Goal: Task Accomplishment & Management: Manage account settings

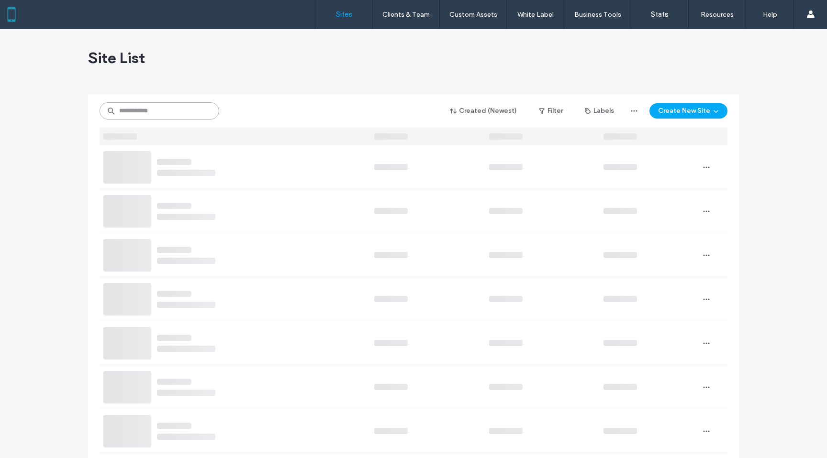
click at [136, 108] on input at bounding box center [160, 110] width 120 height 17
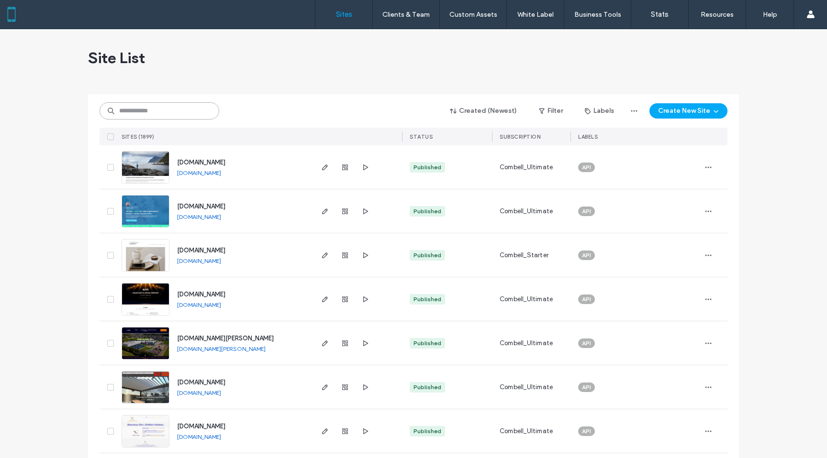
paste input "********"
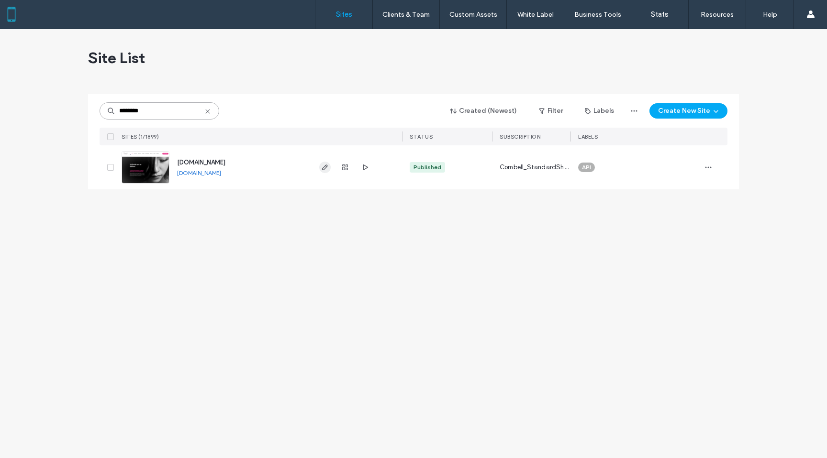
type input "********"
click at [329, 167] on span "button" at bounding box center [324, 167] width 11 height 11
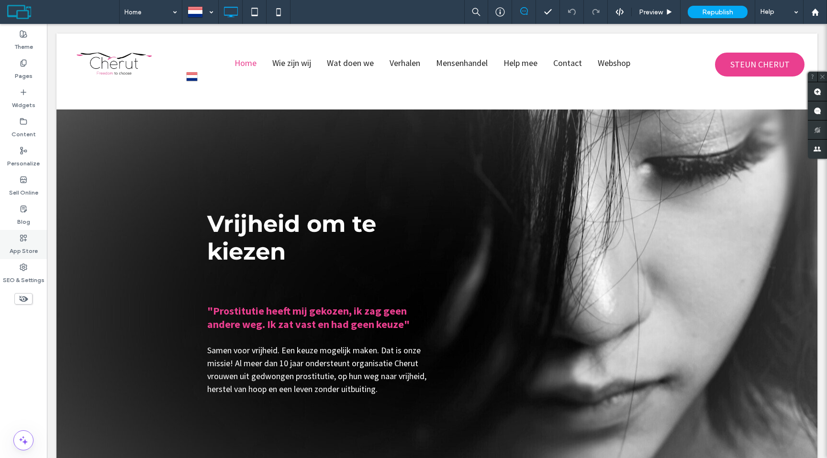
click at [26, 236] on use at bounding box center [24, 238] width 6 height 6
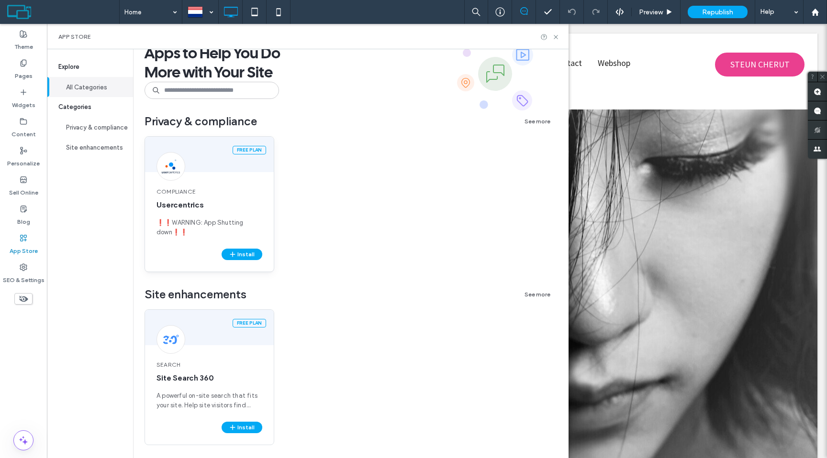
scroll to position [20, 0]
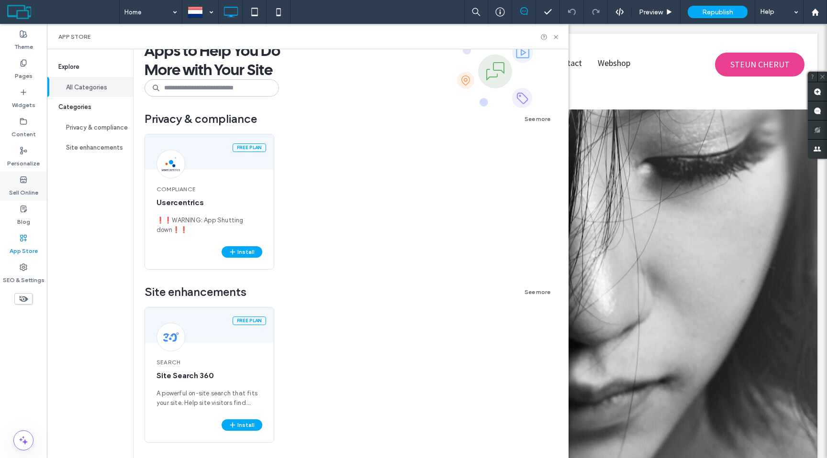
click at [25, 184] on label "Sell Online" at bounding box center [23, 190] width 29 height 13
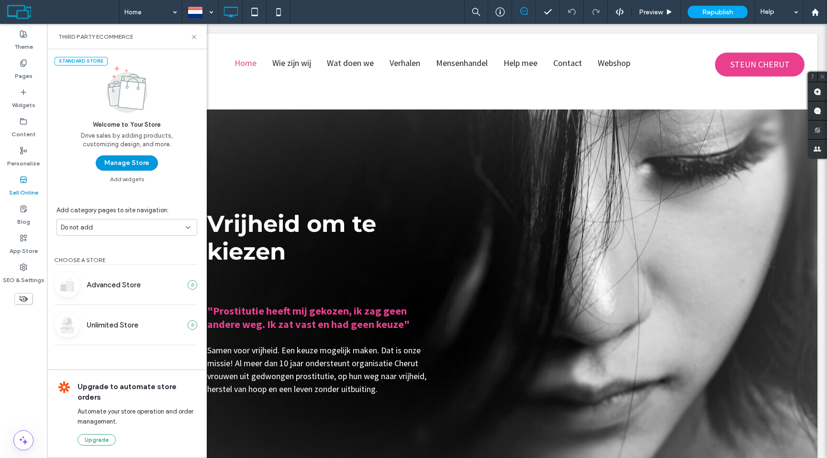
click at [135, 163] on button "Manage Store" at bounding box center [127, 162] width 62 height 15
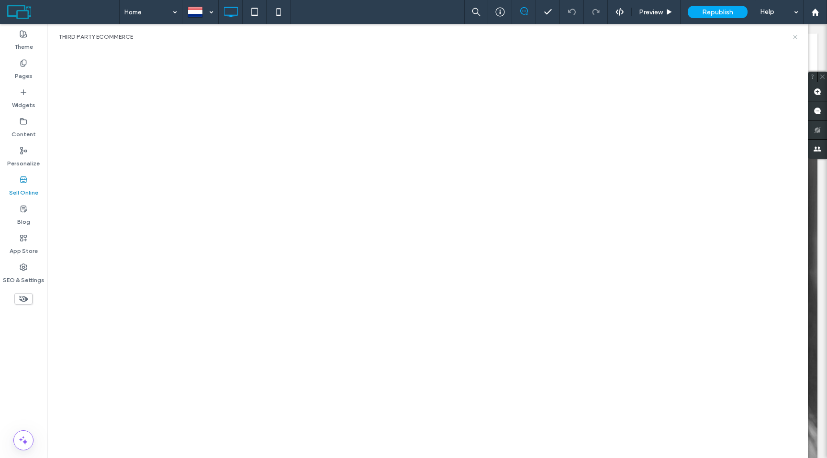
click at [793, 36] on icon at bounding box center [794, 36] width 7 height 7
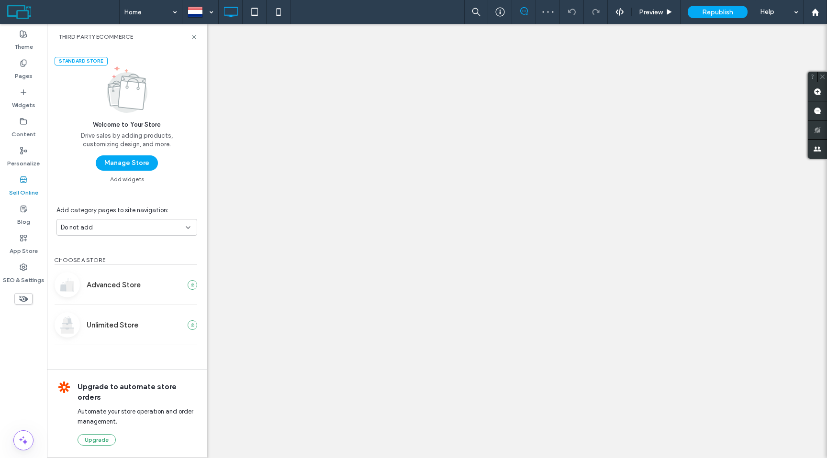
click at [123, 157] on div "Explore All Categories Categories Privacy & compliance Site enhancements" at bounding box center [90, 253] width 87 height 409
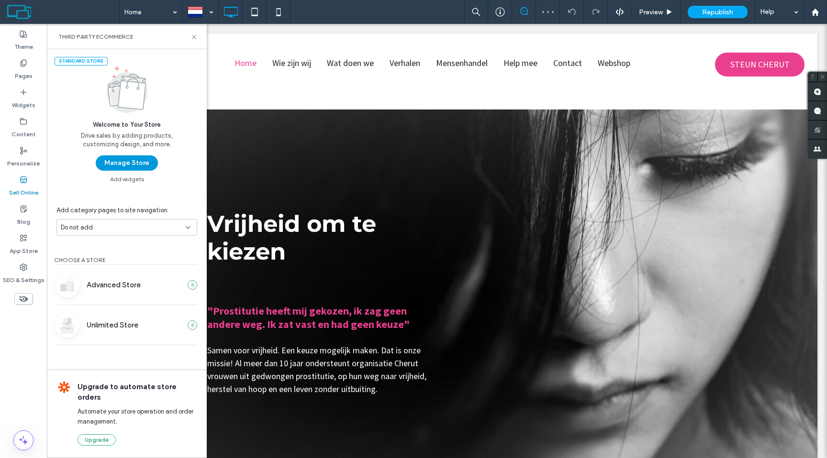
click at [123, 160] on button "Manage Store" at bounding box center [127, 162] width 62 height 15
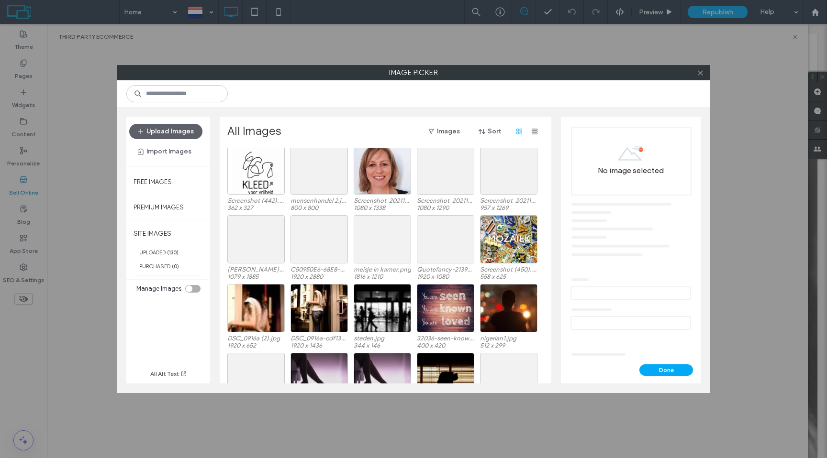
scroll to position [433, 0]
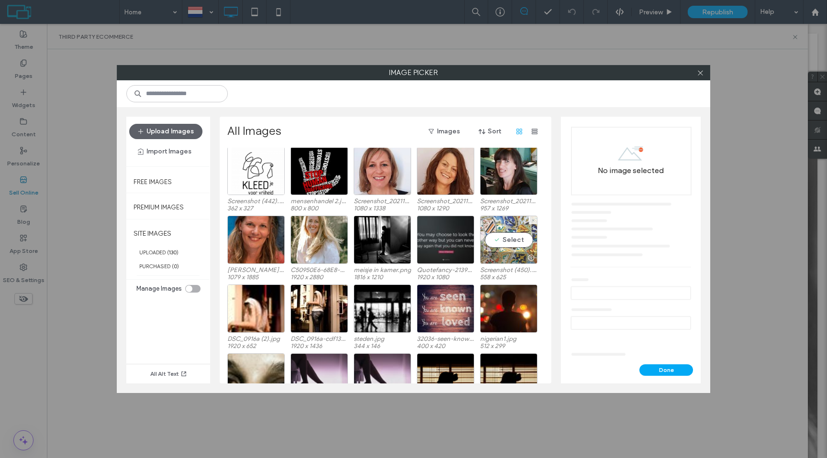
click at [496, 229] on div "Select" at bounding box center [508, 240] width 57 height 48
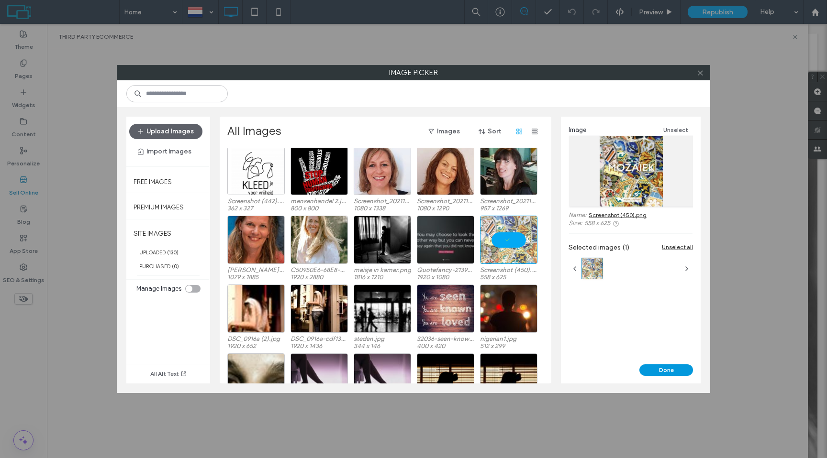
click at [664, 369] on button "Done" at bounding box center [666, 370] width 54 height 11
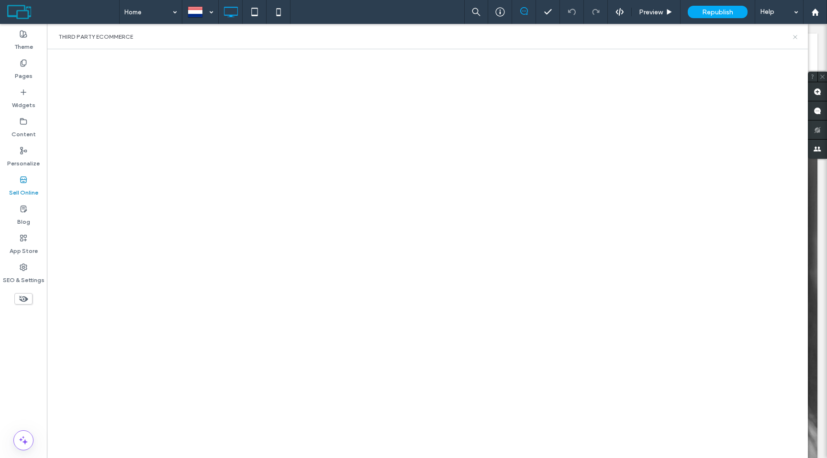
click at [792, 35] on icon at bounding box center [794, 36] width 7 height 7
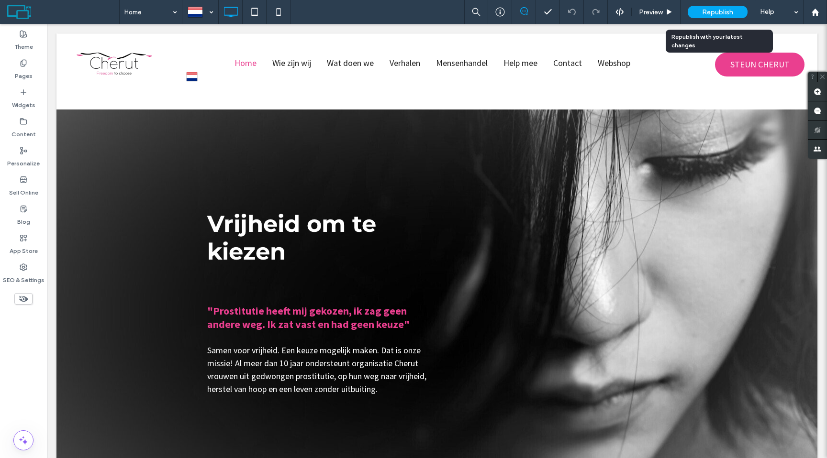
click at [724, 13] on span "Republish" at bounding box center [717, 12] width 31 height 8
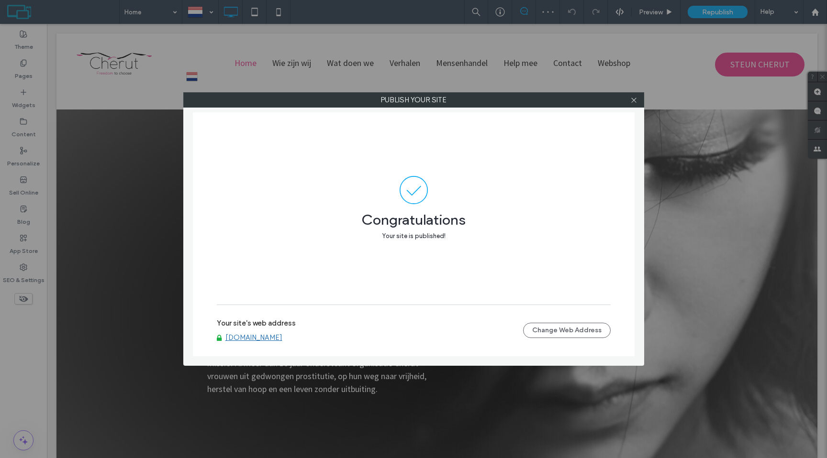
click at [260, 337] on link "www.cherutbelgium.com" at bounding box center [253, 337] width 57 height 9
click at [631, 98] on icon at bounding box center [633, 100] width 7 height 7
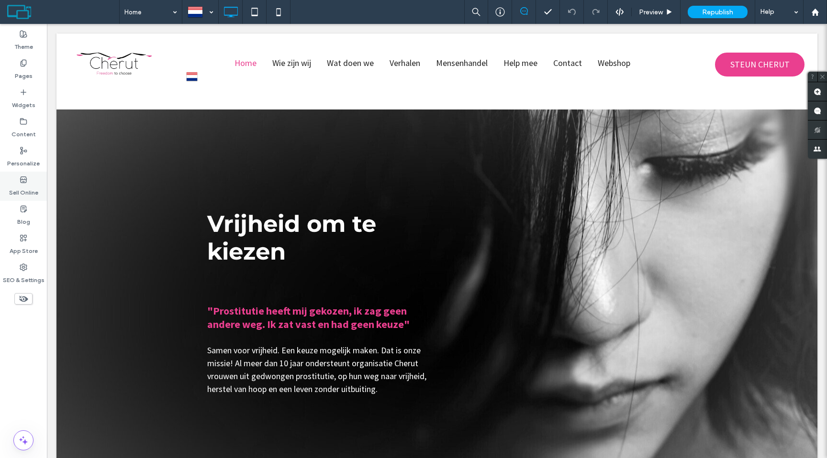
click at [25, 182] on use at bounding box center [23, 180] width 6 height 6
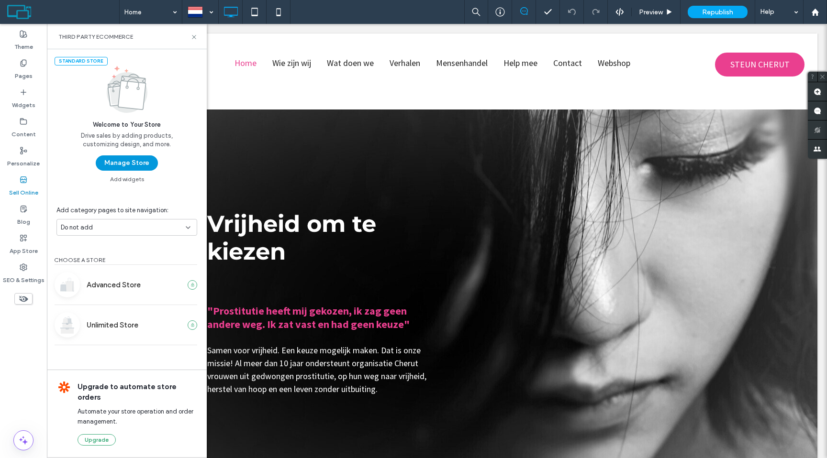
click at [117, 159] on button "Manage Store" at bounding box center [127, 162] width 62 height 15
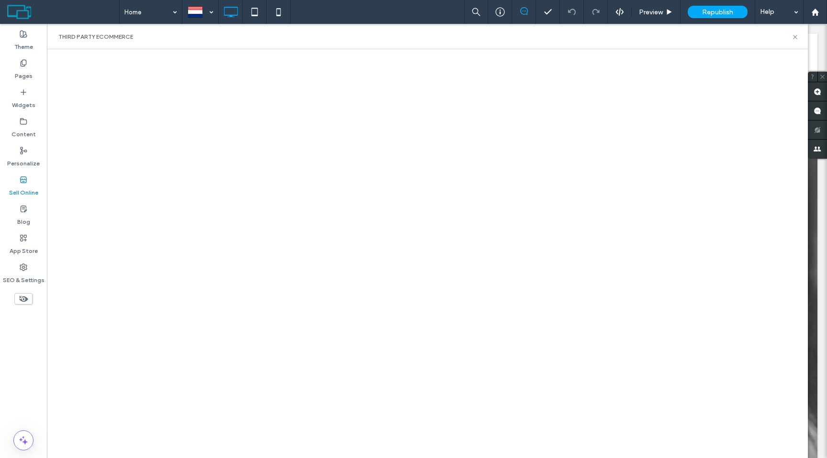
click at [17, 190] on label "Sell Online" at bounding box center [23, 190] width 29 height 13
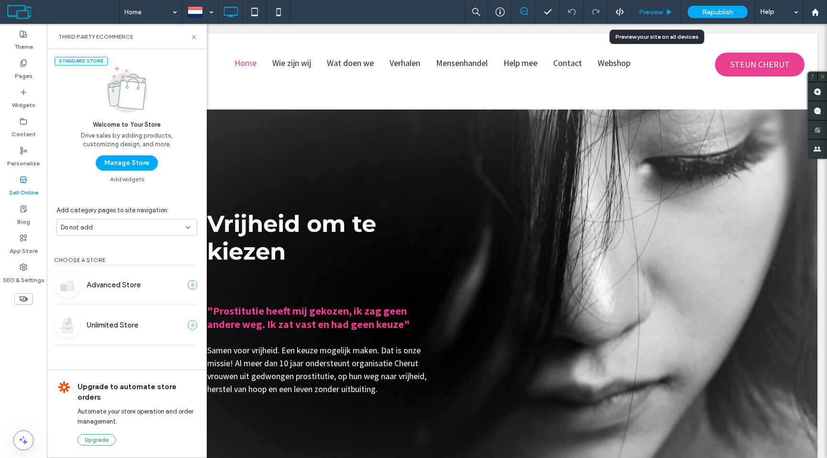
click at [651, 3] on div "Preview" at bounding box center [656, 12] width 49 height 24
click at [646, 17] on div "Preview" at bounding box center [656, 12] width 49 height 24
click at [648, 16] on span "Preview" at bounding box center [651, 12] width 24 height 8
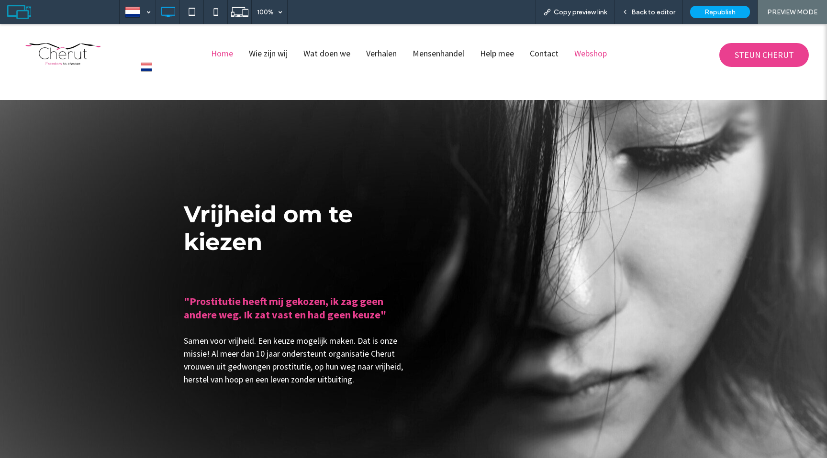
click at [596, 57] on span "Webshop" at bounding box center [590, 53] width 33 height 11
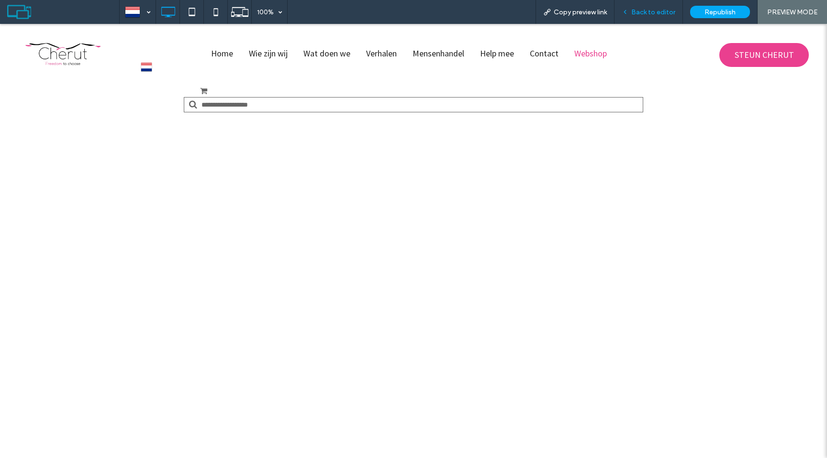
click at [650, 13] on span "Back to editor" at bounding box center [653, 12] width 44 height 8
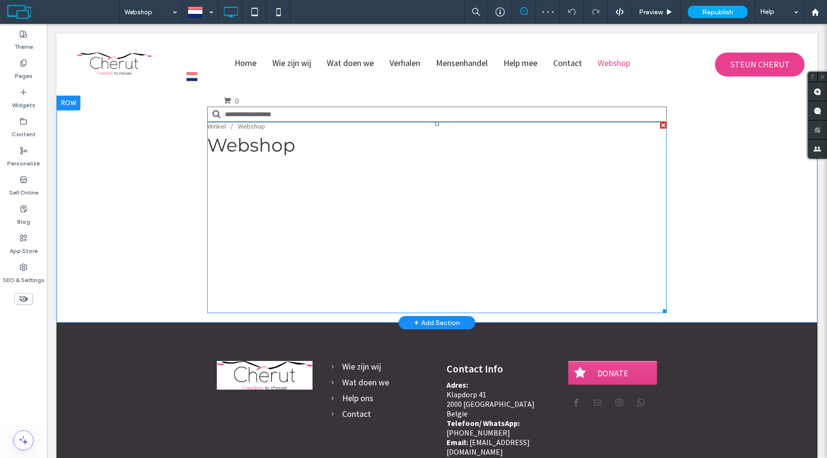
click at [398, 216] on span at bounding box center [436, 217] width 459 height 191
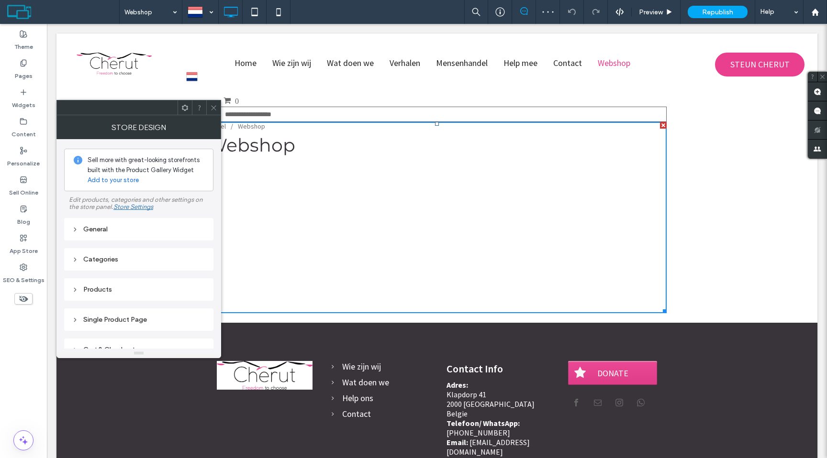
click at [137, 227] on div "General" at bounding box center [139, 229] width 134 height 8
click at [184, 248] on input at bounding box center [164, 248] width 61 height 7
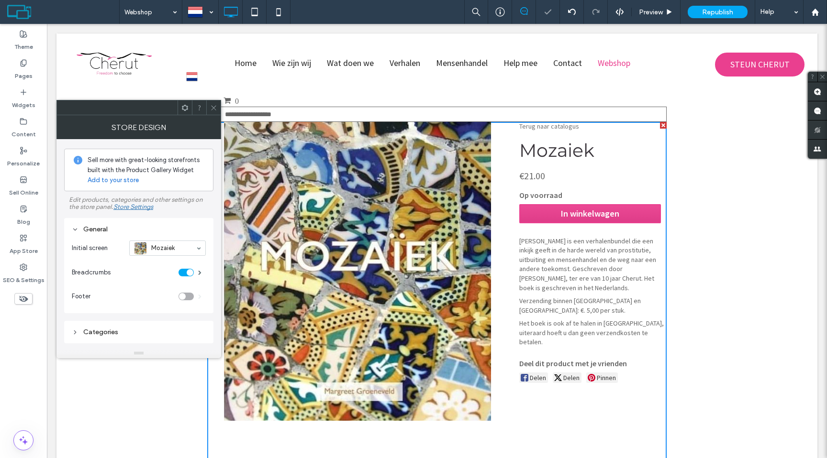
click at [169, 254] on div at bounding box center [168, 248] width 76 height 14
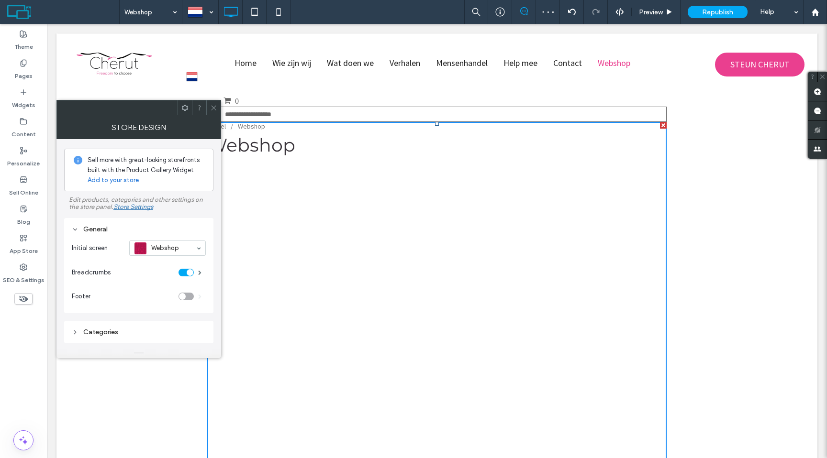
click at [215, 104] on icon at bounding box center [213, 107] width 7 height 7
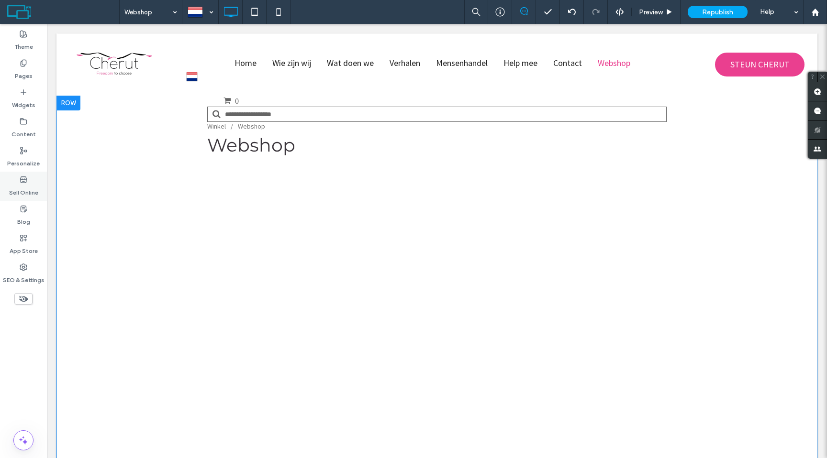
click at [26, 189] on label "Sell Online" at bounding box center [23, 190] width 29 height 13
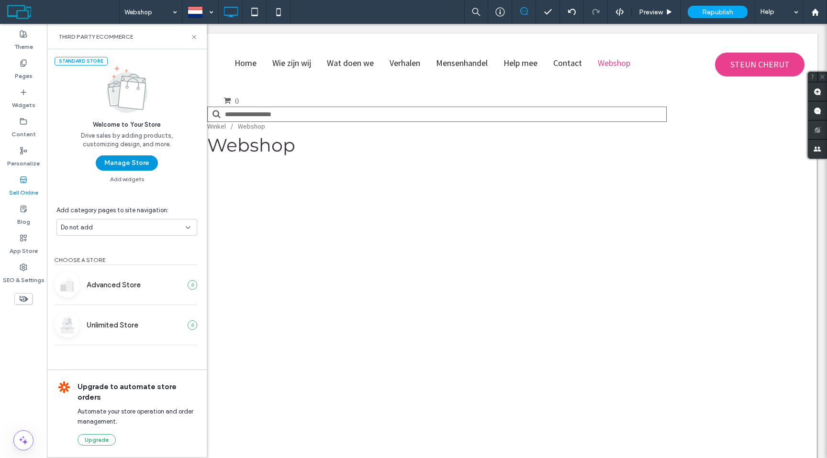
click at [130, 162] on button "Manage Store" at bounding box center [127, 162] width 62 height 15
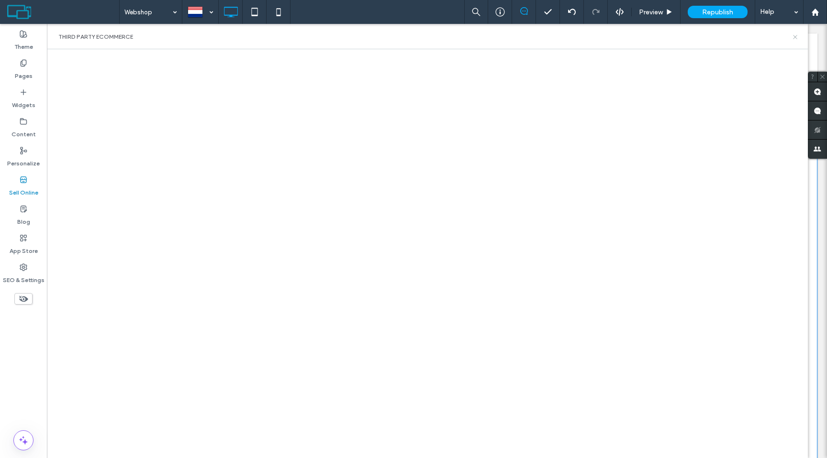
click at [794, 37] on icon at bounding box center [794, 36] width 7 height 7
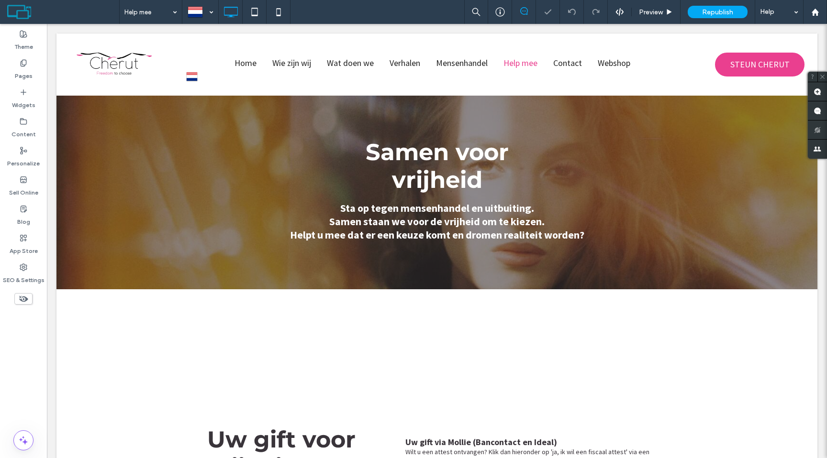
scroll to position [188, 0]
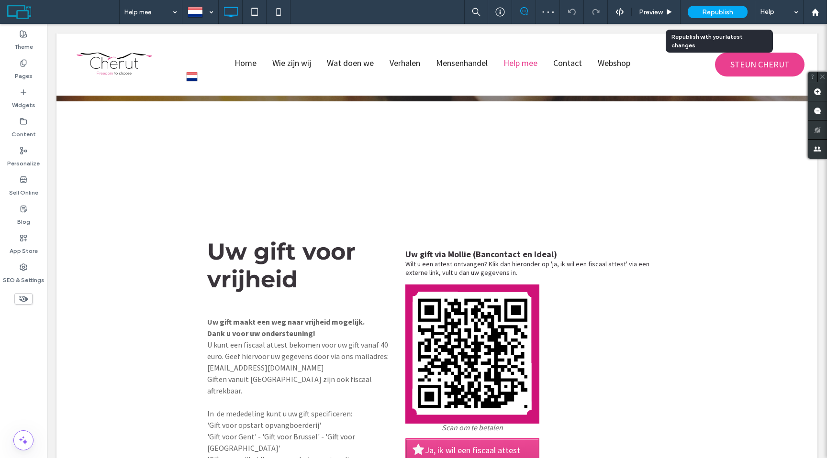
click at [714, 12] on span "Republish" at bounding box center [717, 12] width 31 height 8
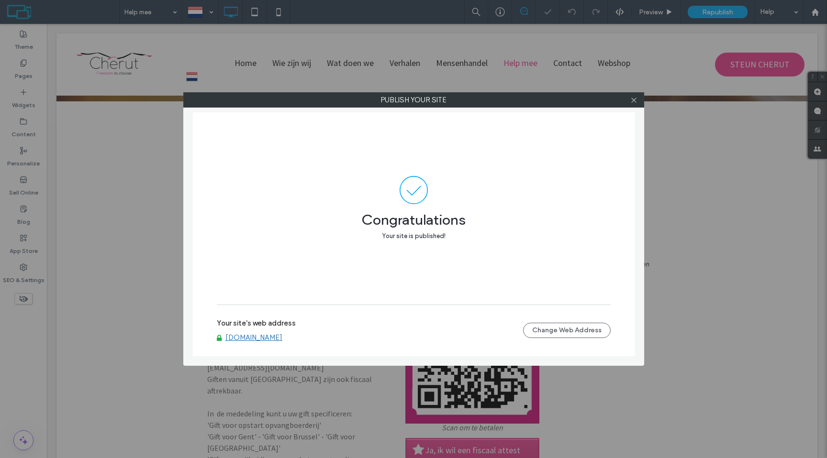
click at [258, 343] on div "Your site's web address www.cherutbelgium.com Change Web Address" at bounding box center [414, 330] width 394 height 31
click at [258, 341] on link "www.cherutbelgium.com" at bounding box center [253, 337] width 57 height 9
click at [634, 100] on icon at bounding box center [633, 100] width 7 height 7
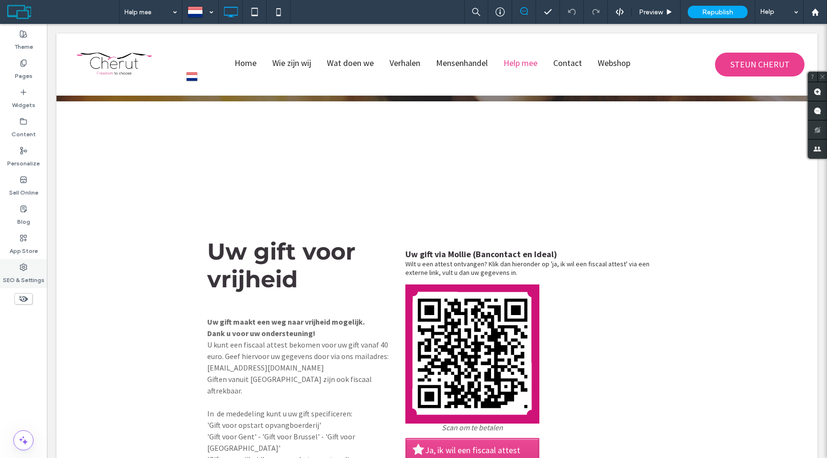
click at [33, 263] on div "SEO & Settings" at bounding box center [23, 273] width 47 height 29
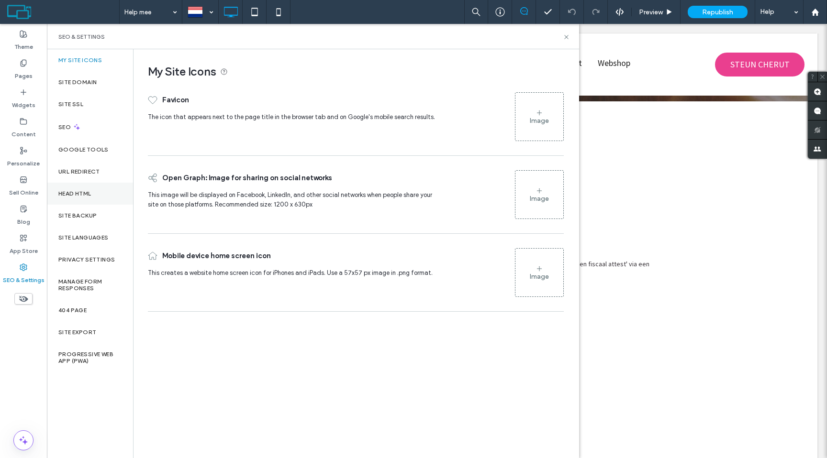
click at [76, 188] on div "Head HTML" at bounding box center [90, 194] width 86 height 22
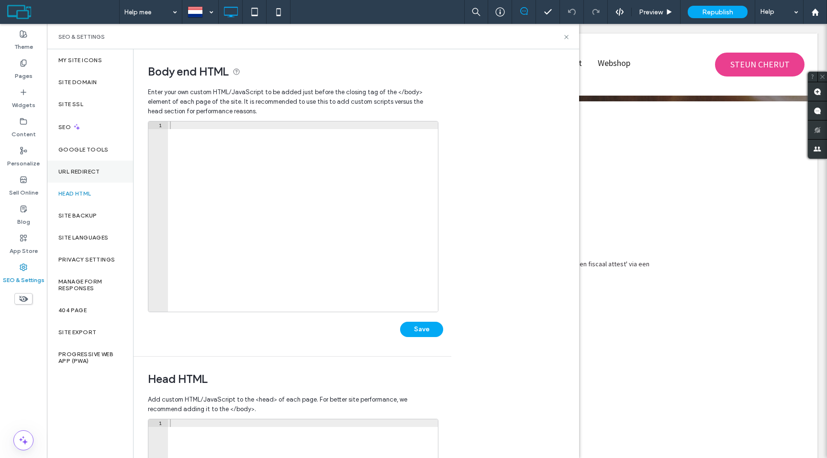
click at [85, 169] on label "URL Redirect" at bounding box center [79, 171] width 42 height 7
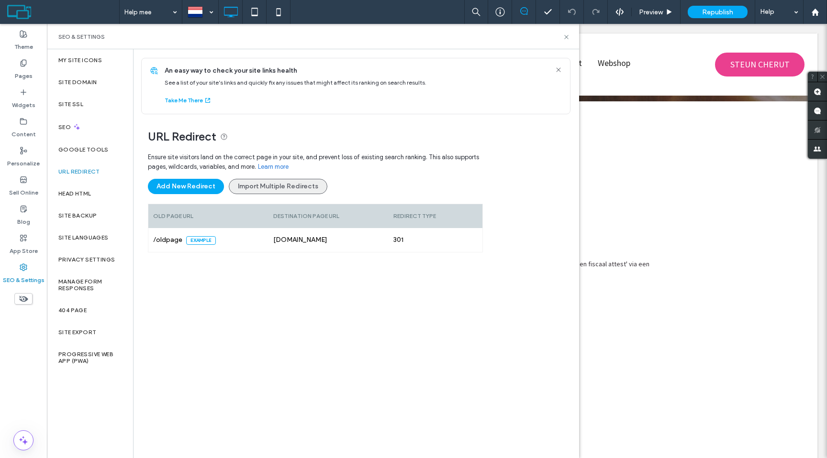
scroll to position [8, 0]
